Goal: Find specific page/section: Locate a particular part of the current website

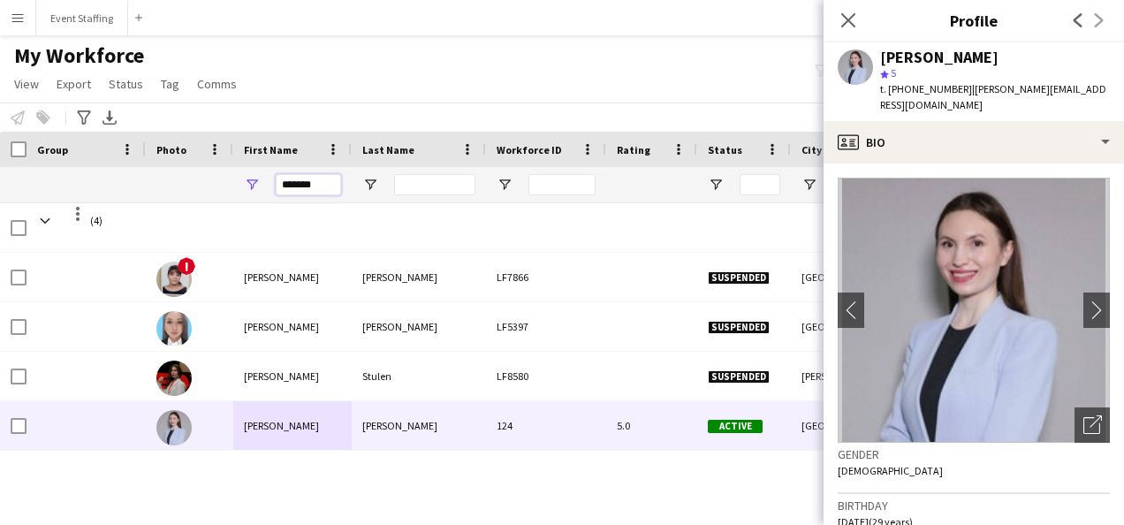
click at [290, 183] on input "*******" at bounding box center [308, 184] width 65 height 21
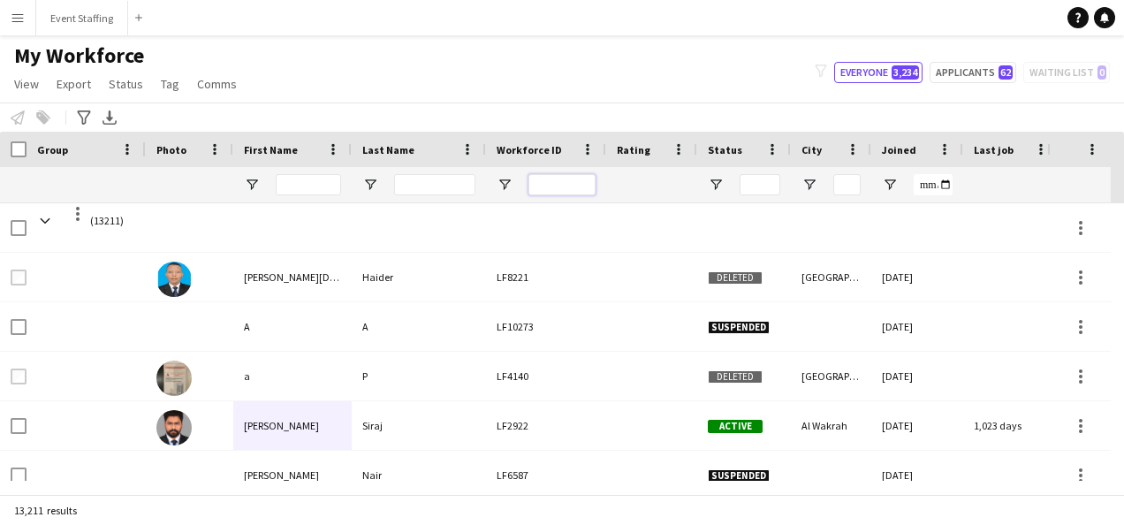
click at [563, 188] on input "Workforce ID Filter Input" at bounding box center [561, 184] width 67 height 21
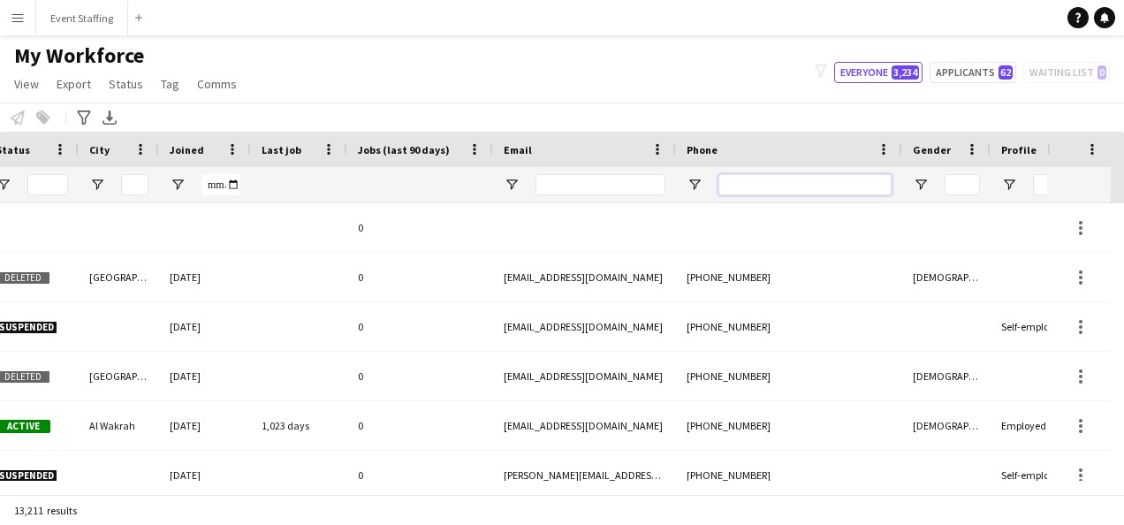
click at [778, 189] on input "Phone Filter Input" at bounding box center [804, 184] width 173 height 21
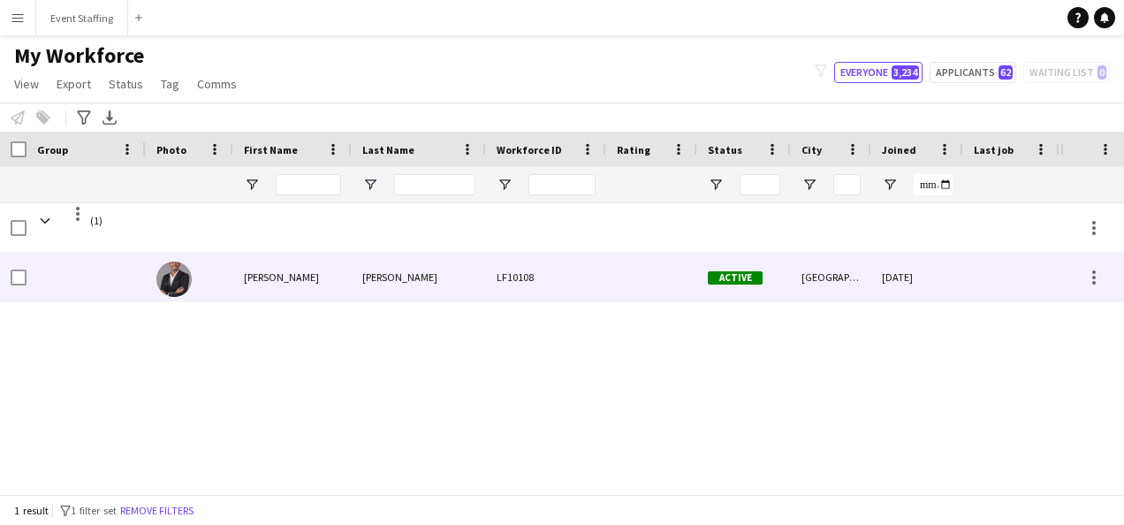
type input "********"
click at [389, 285] on div "[PERSON_NAME]" at bounding box center [419, 277] width 134 height 49
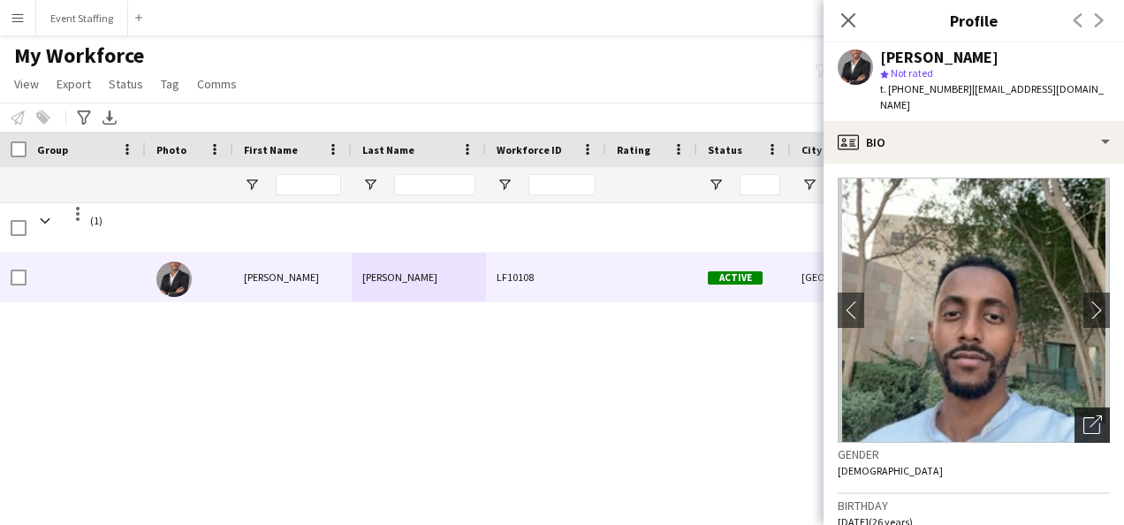
click at [1083, 415] on icon "Open photos pop-in" at bounding box center [1092, 424] width 19 height 19
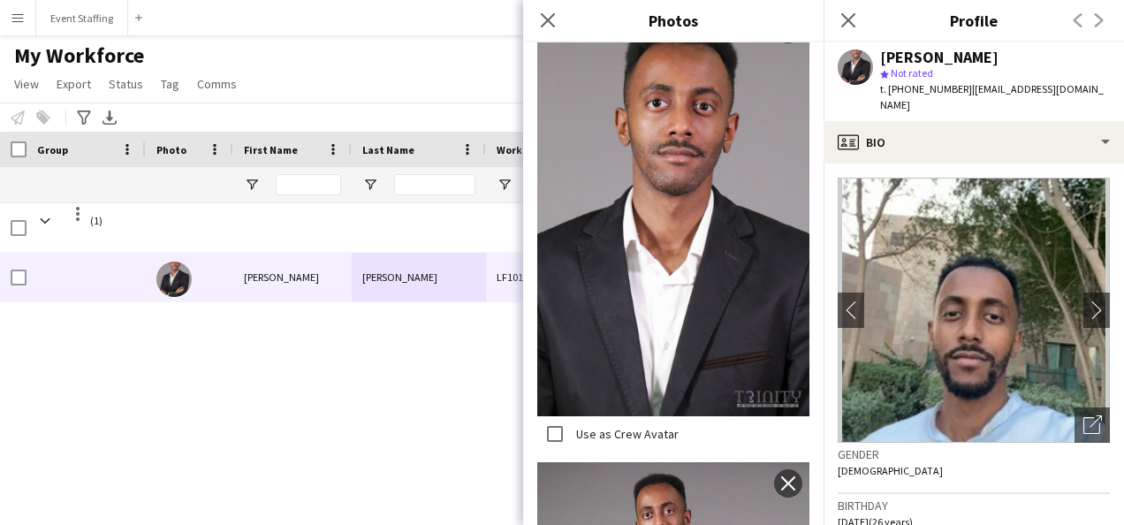
click at [408, 408] on div "0 (1) LF10108 Active [GEOGRAPHIC_DATA] [DATE] 0 [EMAIL_ADDRESS][DOMAIN_NAME] [P…" at bounding box center [530, 341] width 1060 height 277
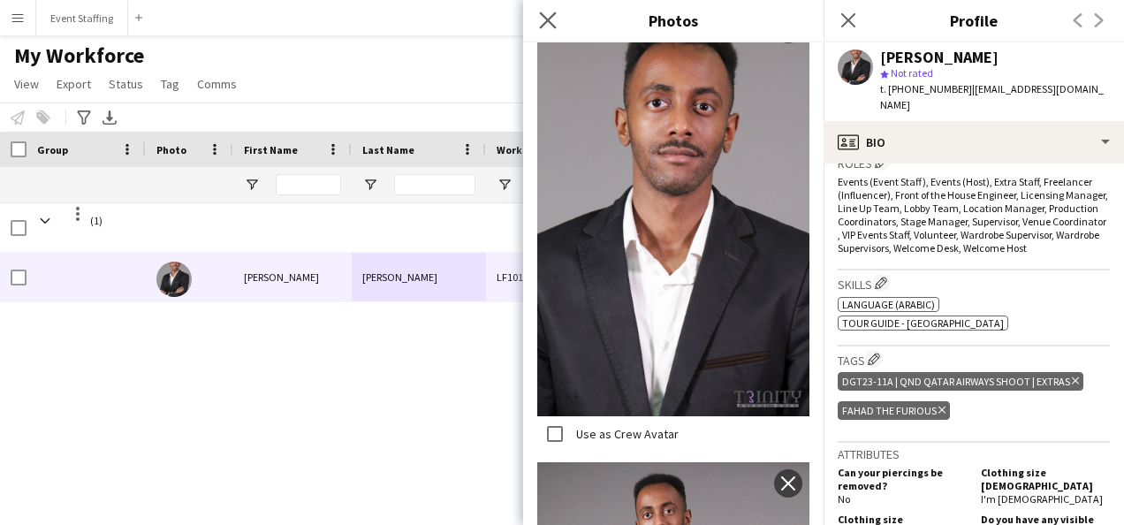
click at [558, 14] on app-icon "Close pop-in" at bounding box center [548, 21] width 26 height 26
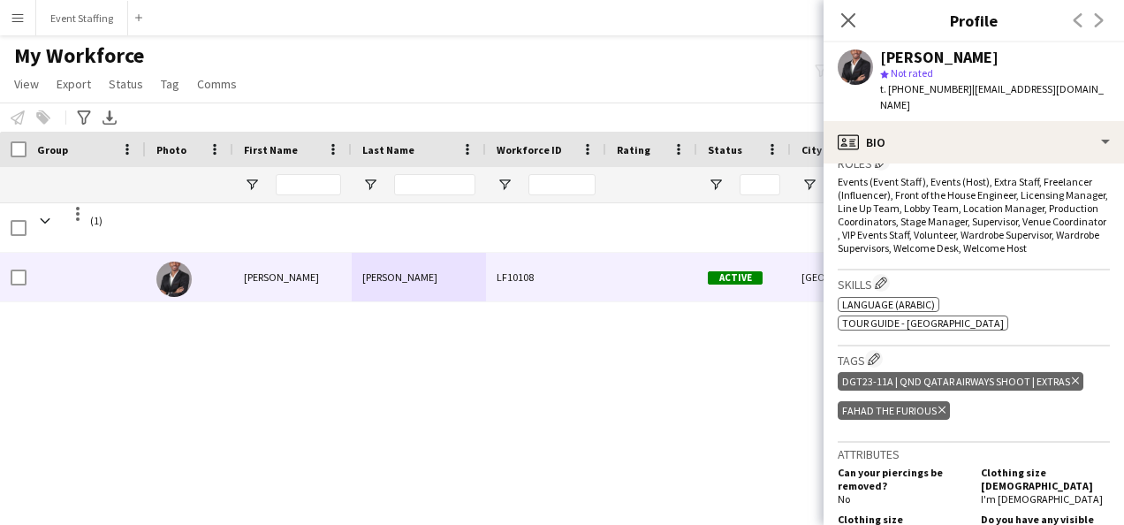
click at [695, 362] on div "0 (1) LF10108 Active [GEOGRAPHIC_DATA] [DATE] 0 [EMAIL_ADDRESS][DOMAIN_NAME] [P…" at bounding box center [530, 341] width 1060 height 277
click at [851, 19] on icon at bounding box center [847, 19] width 17 height 17
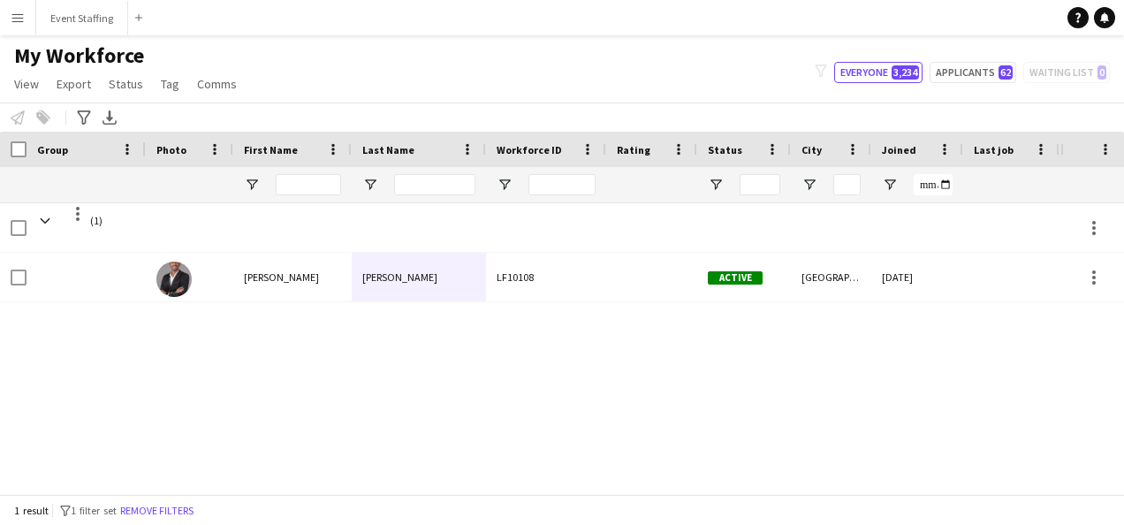
click at [638, 419] on div "0 (1) Active [GEOGRAPHIC_DATA] [DATE] 0 [EMAIL_ADDRESS][DOMAIN_NAME] [PERSON_NA…" at bounding box center [530, 341] width 1060 height 277
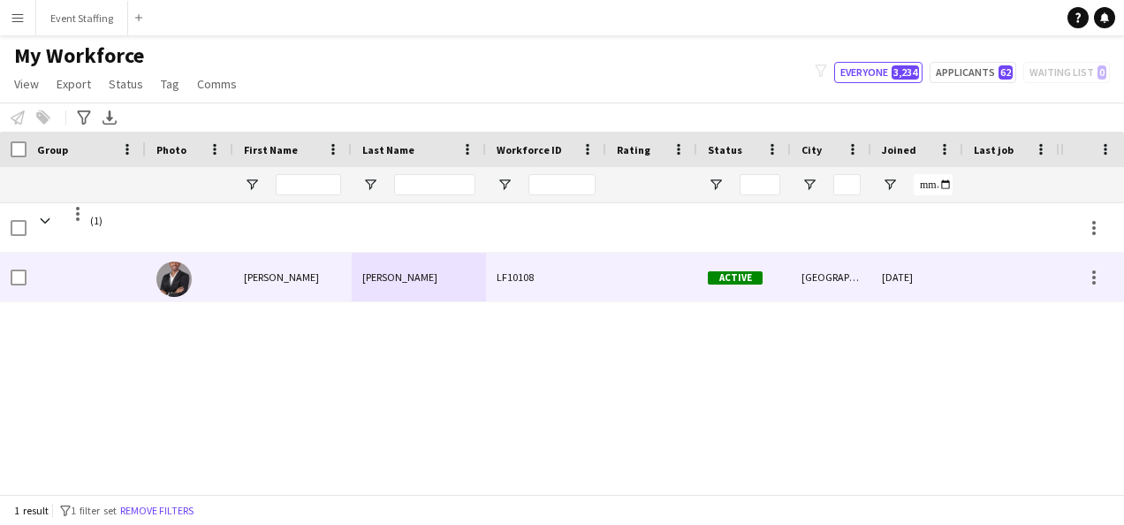
click at [269, 283] on div "[PERSON_NAME]" at bounding box center [292, 277] width 118 height 49
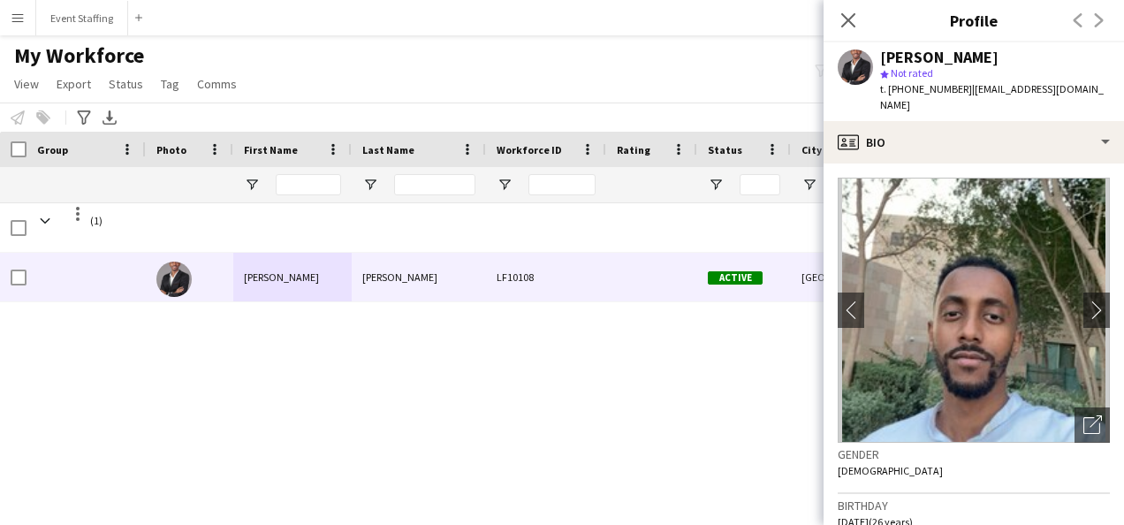
drag, startPoint x: 1014, startPoint y: 57, endPoint x: 838, endPoint y: 52, distance: 176.8
click at [838, 52] on div "[PERSON_NAME] star Not rated t. [PHONE_NUMBER] | [EMAIL_ADDRESS][DOMAIN_NAME]" at bounding box center [974, 81] width 300 height 79
copy div "[PERSON_NAME]"
click at [1083, 415] on icon "Open photos pop-in" at bounding box center [1092, 424] width 19 height 19
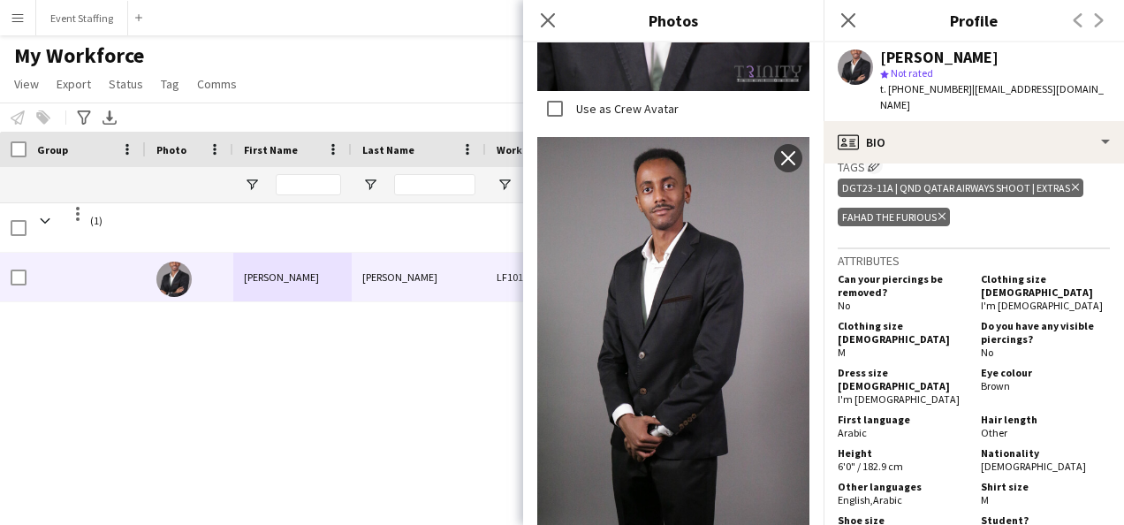
scroll to position [1200, 0]
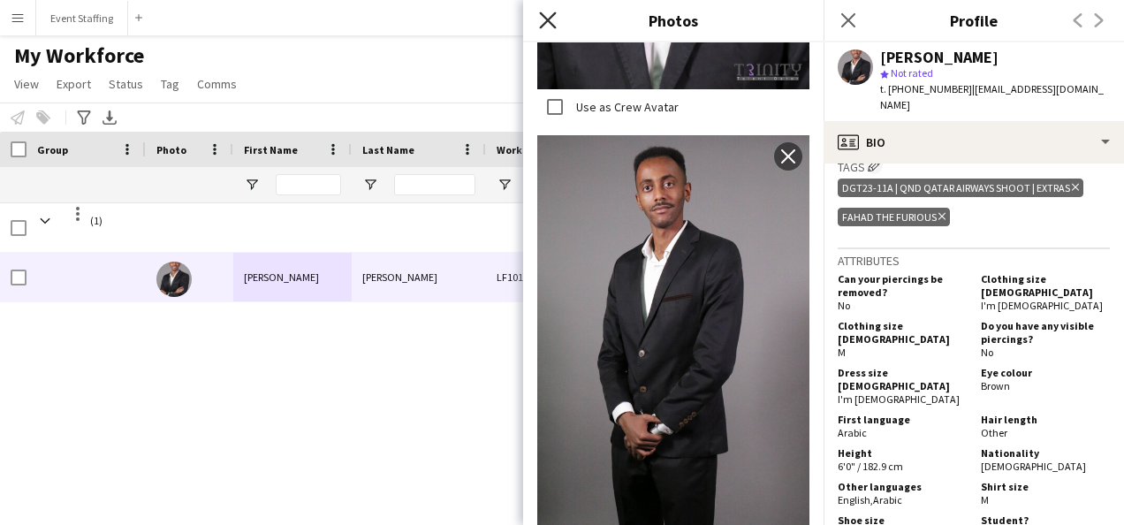
click at [546, 16] on icon "Close pop-in" at bounding box center [547, 19] width 17 height 17
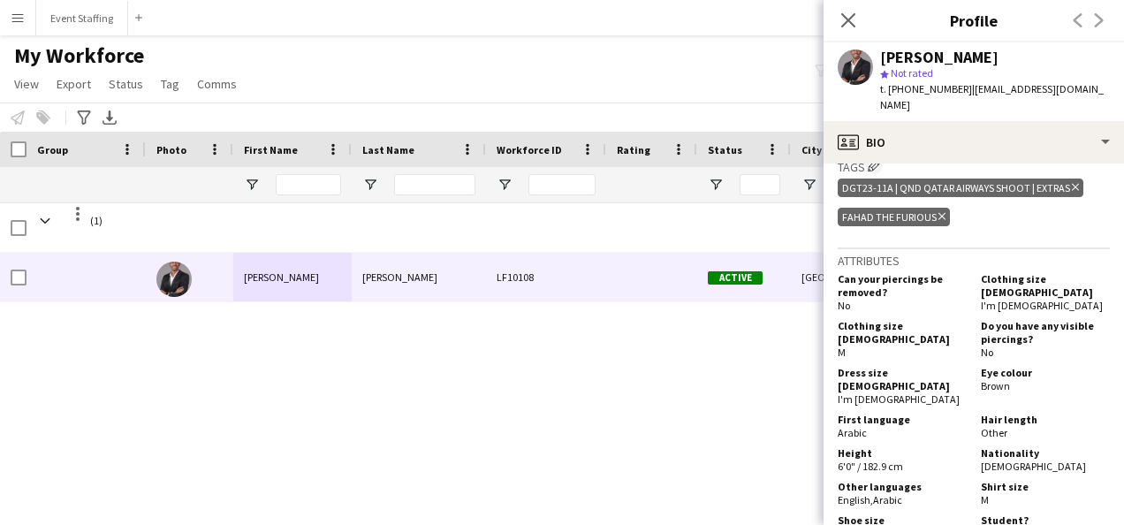
click at [569, 344] on div "0 (1) Active [GEOGRAPHIC_DATA] [DATE] 0 [EMAIL_ADDRESS][DOMAIN_NAME] [PERSON_NA…" at bounding box center [530, 341] width 1060 height 277
click at [847, 19] on icon at bounding box center [847, 19] width 17 height 17
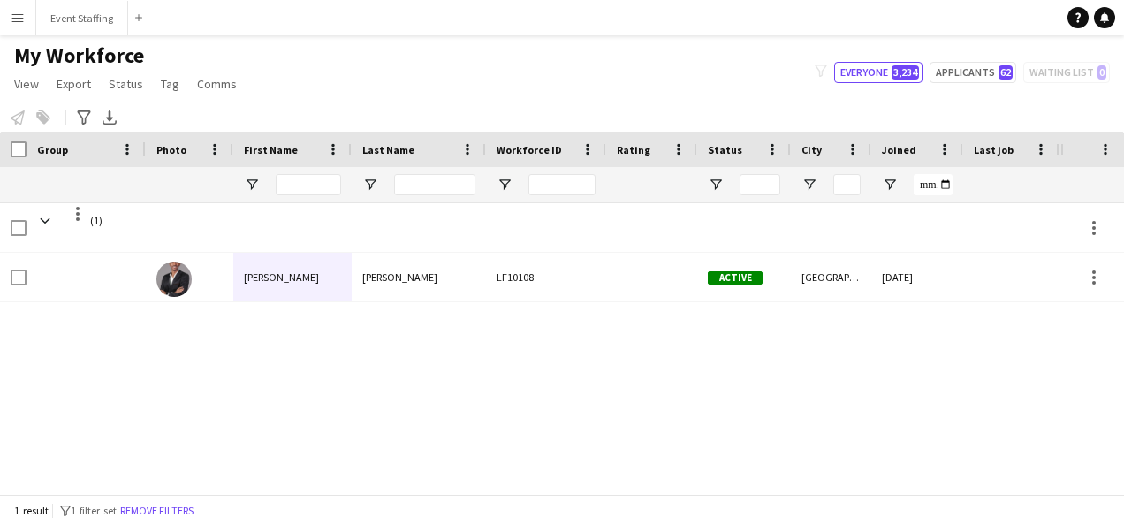
click at [848, 380] on div "0 (1) Active [GEOGRAPHIC_DATA] [DATE] 0 [EMAIL_ADDRESS][DOMAIN_NAME] [PERSON_NA…" at bounding box center [530, 341] width 1060 height 277
